Goal: Check status: Check status

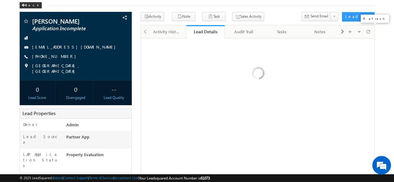
scroll to position [31, 0]
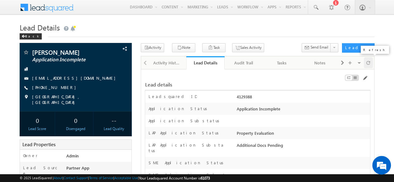
click at [368, 66] on span at bounding box center [368, 62] width 4 height 11
click at [366, 77] on span at bounding box center [364, 78] width 5 height 5
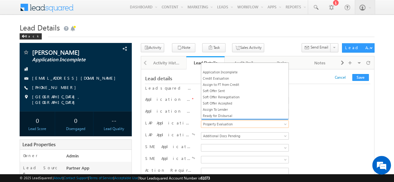
click at [227, 122] on span "Property Evaluation" at bounding box center [243, 124] width 85 height 6
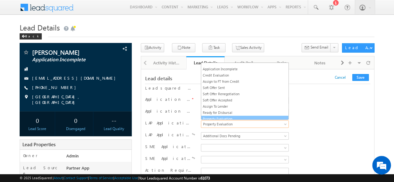
click at [216, 117] on link "Property Evaluation" at bounding box center [244, 119] width 87 height 6
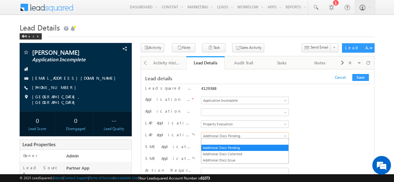
click at [219, 136] on span "Additional Docs Pending" at bounding box center [243, 136] width 85 height 6
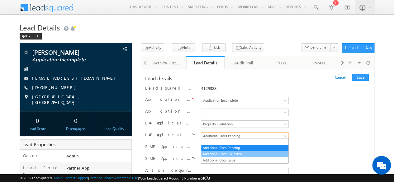
click at [219, 153] on link "Additional Docs Collected" at bounding box center [244, 154] width 87 height 6
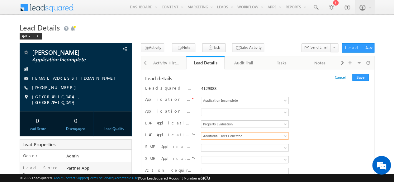
click at [321, 117] on div "Application Substatus Product Selected Pan Uploaded Delivery Address Pending Do…" at bounding box center [257, 113] width 225 height 12
click at [361, 79] on button "Save" at bounding box center [360, 77] width 17 height 7
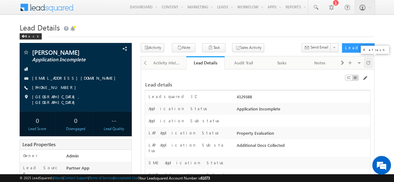
click at [369, 64] on span at bounding box center [368, 62] width 4 height 11
click at [245, 65] on div "Audit Trail" at bounding box center [243, 62] width 28 height 7
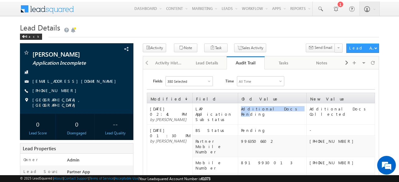
drag, startPoint x: 240, startPoint y: 110, endPoint x: 287, endPoint y: 111, distance: 47.0
click at [281, 111] on td "Additional Docs Pending" at bounding box center [272, 113] width 68 height 21
drag, startPoint x: 245, startPoint y: 125, endPoint x: 284, endPoint y: 120, distance: 38.9
click at [271, 128] on div "Pending" at bounding box center [273, 130] width 65 height 5
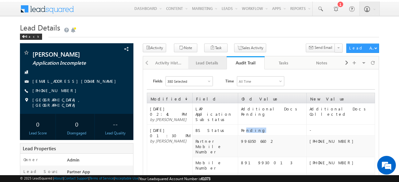
click at [212, 64] on div "Lead Details" at bounding box center [207, 62] width 28 height 7
